Goal: Information Seeking & Learning: Learn about a topic

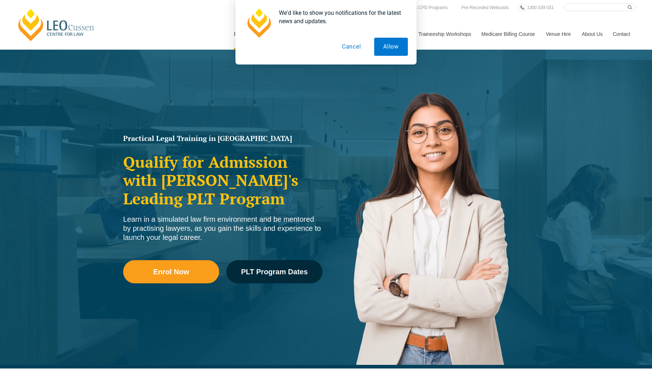
click at [348, 45] on button "Cancel" at bounding box center [351, 47] width 37 height 18
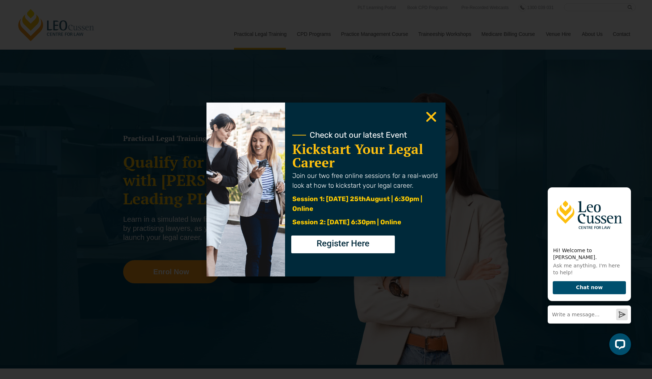
click at [432, 117] on use "Close" at bounding box center [432, 117] width 10 height 10
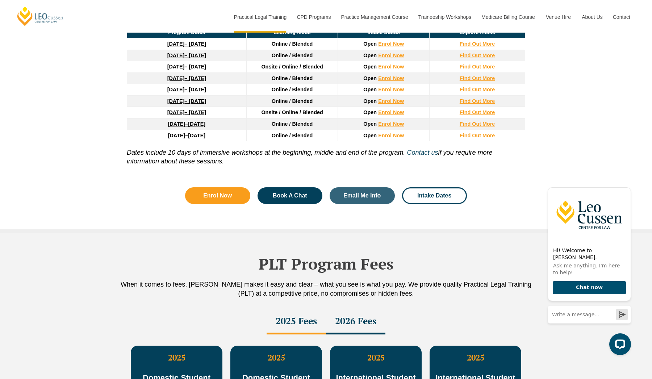
scroll to position [1031, 0]
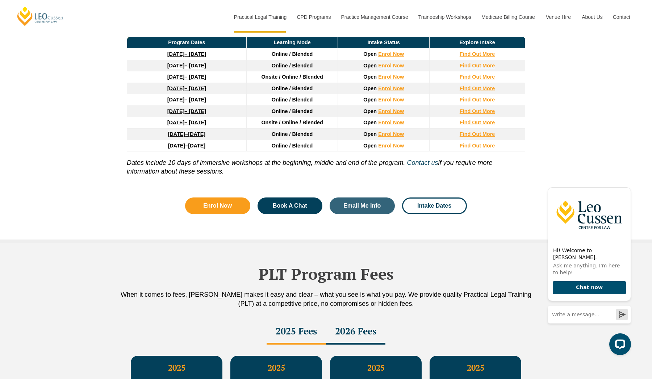
click at [206, 68] on link "8 December 2025 – 8 May 2026" at bounding box center [186, 66] width 39 height 6
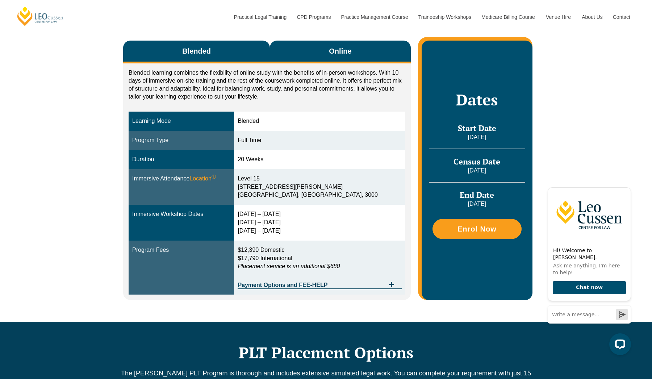
click at [287, 54] on button "Online" at bounding box center [340, 52] width 141 height 23
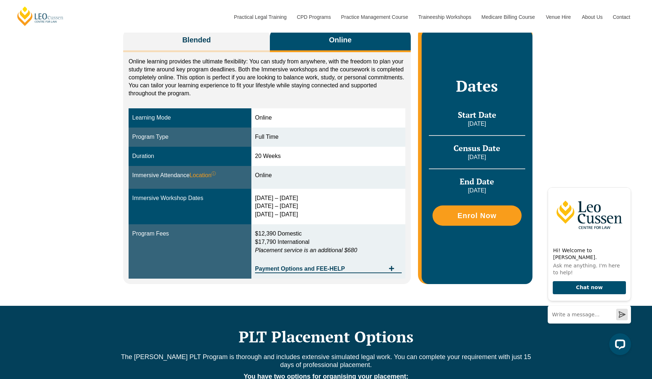
scroll to position [64, 0]
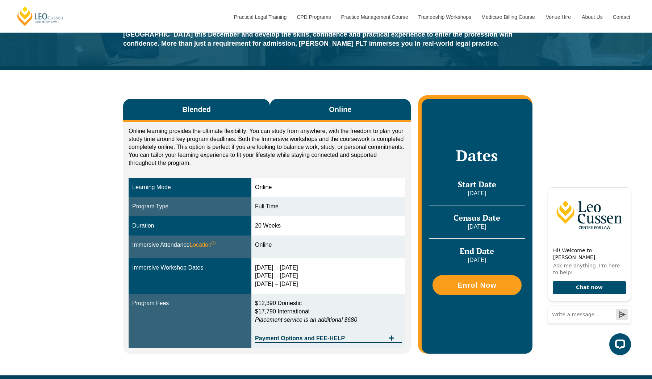
click at [235, 101] on button "Blended" at bounding box center [196, 110] width 147 height 23
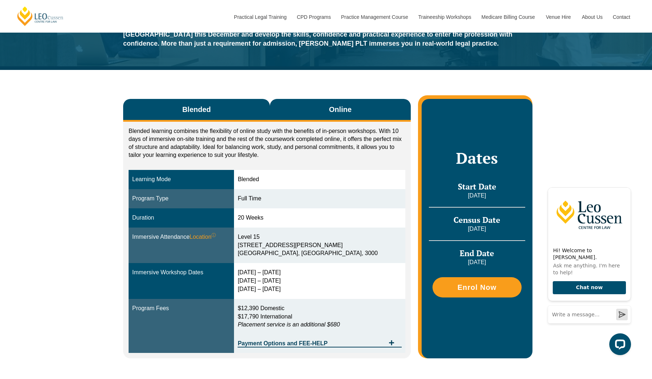
click at [312, 108] on button "Online" at bounding box center [340, 110] width 141 height 23
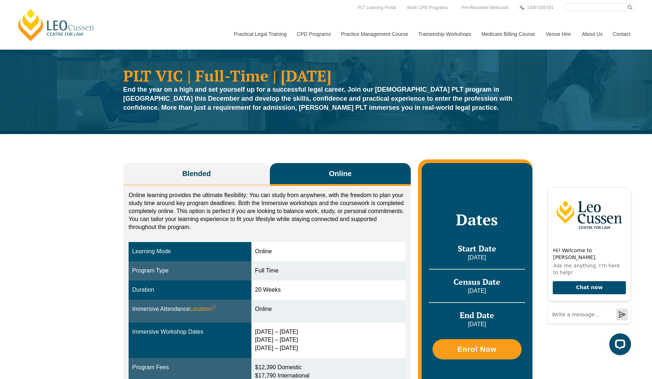
scroll to position [0, 0]
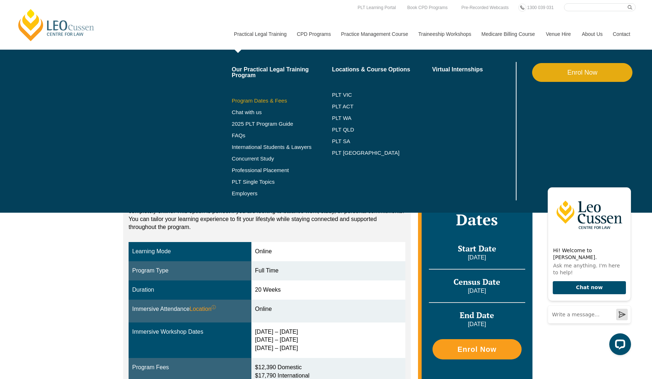
click at [264, 103] on link "Program Dates & Fees" at bounding box center [282, 101] width 100 height 6
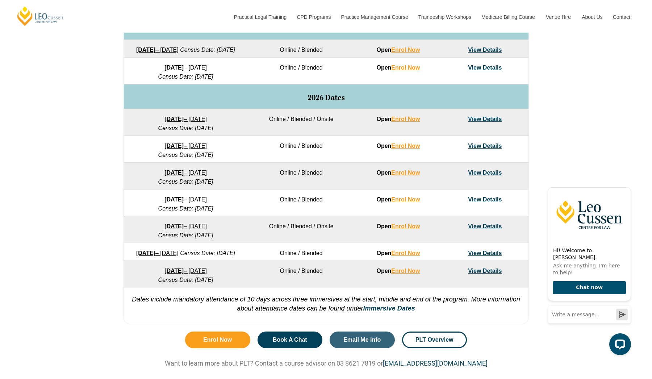
scroll to position [384, 0]
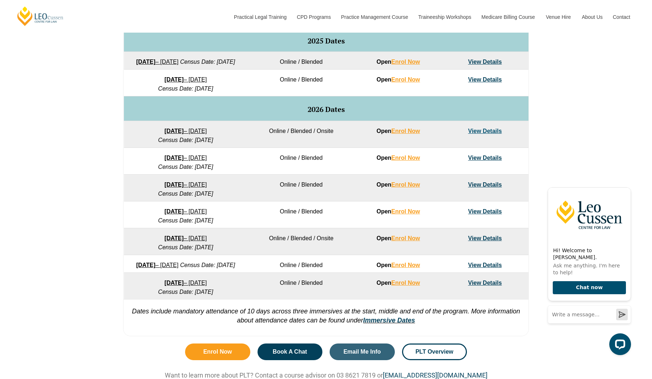
click at [492, 83] on link "View Details" at bounding box center [485, 79] width 34 height 6
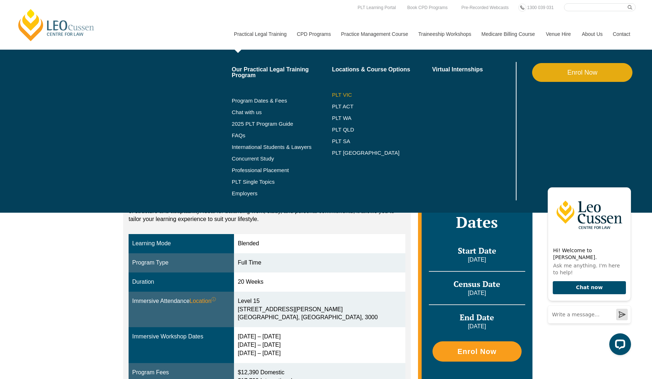
click at [332, 93] on link "PLT VIC" at bounding box center [382, 95] width 100 height 6
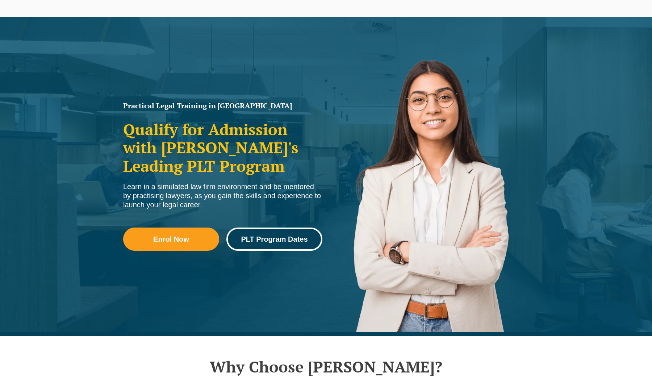
click at [287, 231] on link "PLT Program Dates" at bounding box center [275, 239] width 96 height 23
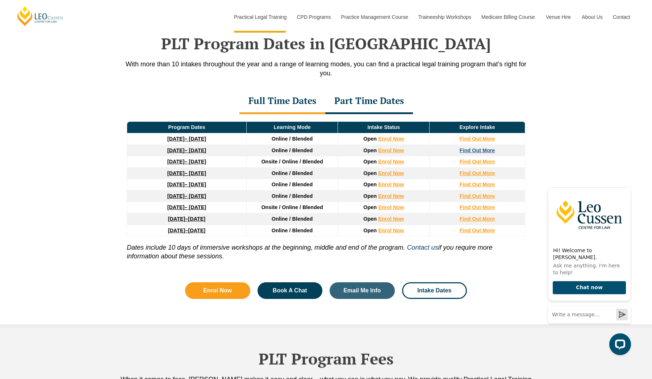
click at [470, 153] on strong "Find Out More" at bounding box center [478, 151] width 36 height 6
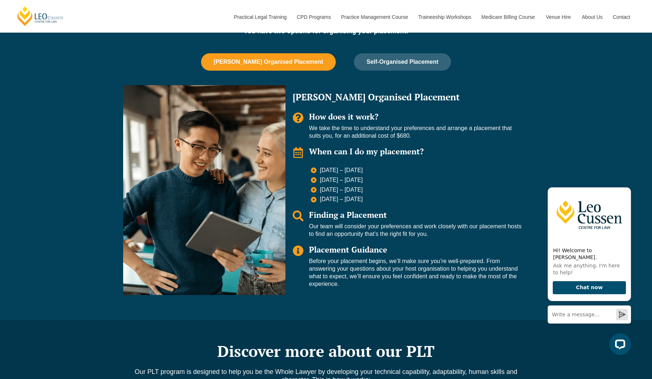
scroll to position [498, 0]
